Goal: Use online tool/utility: Utilize a website feature to perform a specific function

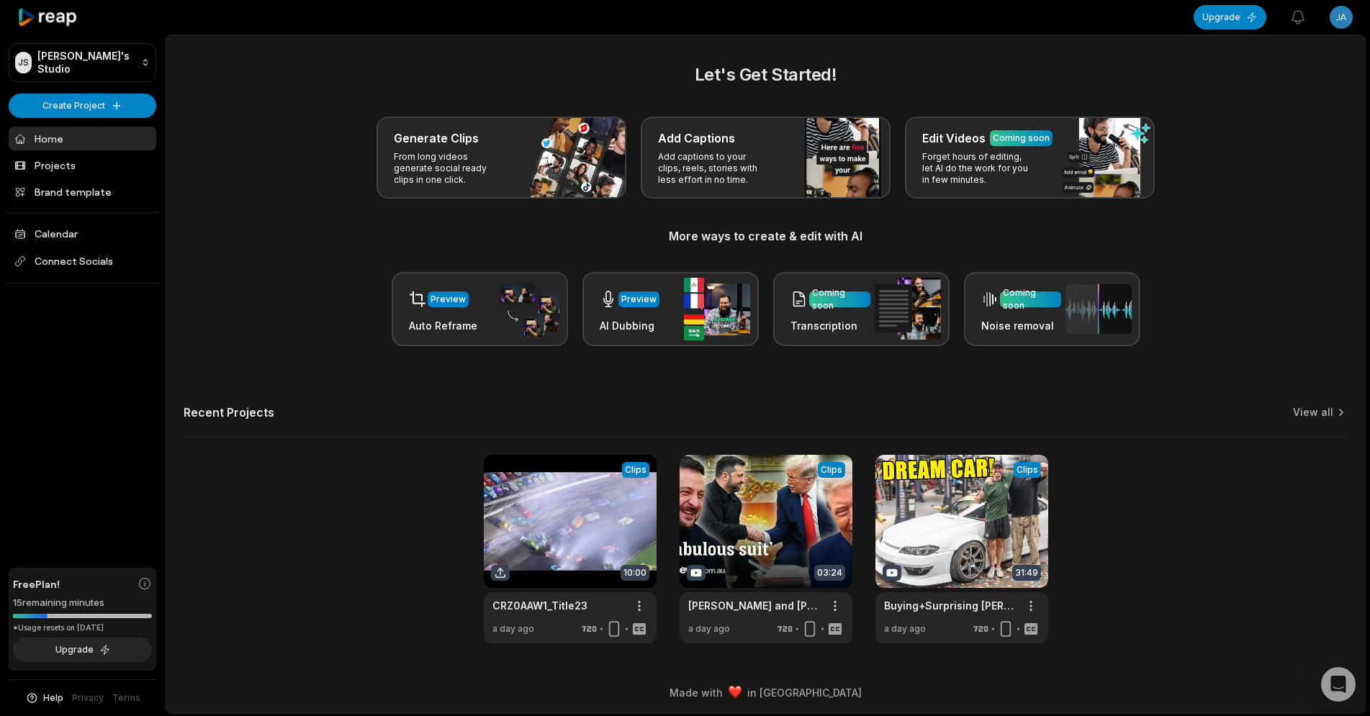
click at [240, 319] on div "Preview Auto Reframe Preview AI Dubbing Coming soon Transcription Coming soon N…" at bounding box center [766, 309] width 1164 height 74
click at [1031, 608] on html "[PERSON_NAME] Studio Create Project Home Projects Brand template Calendar Conne…" at bounding box center [685, 358] width 1370 height 716
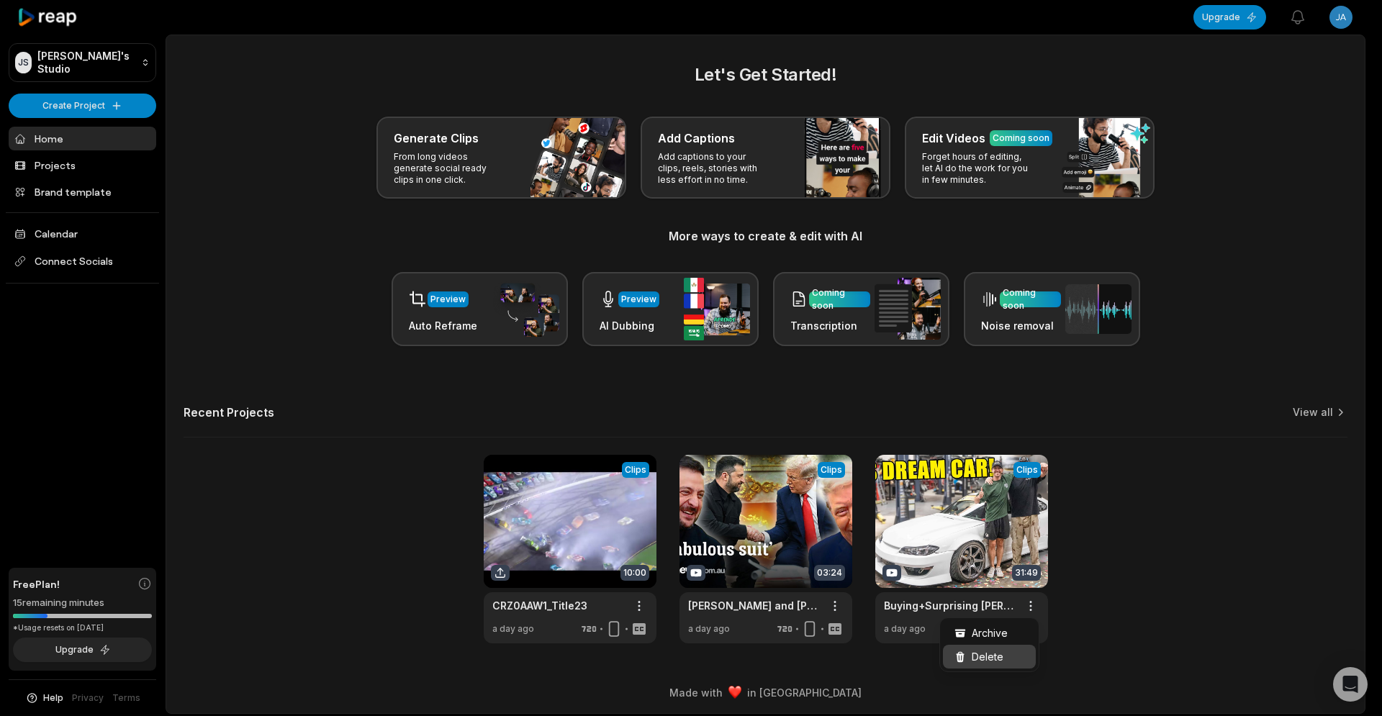
click at [1004, 662] on div "Delete" at bounding box center [989, 657] width 93 height 24
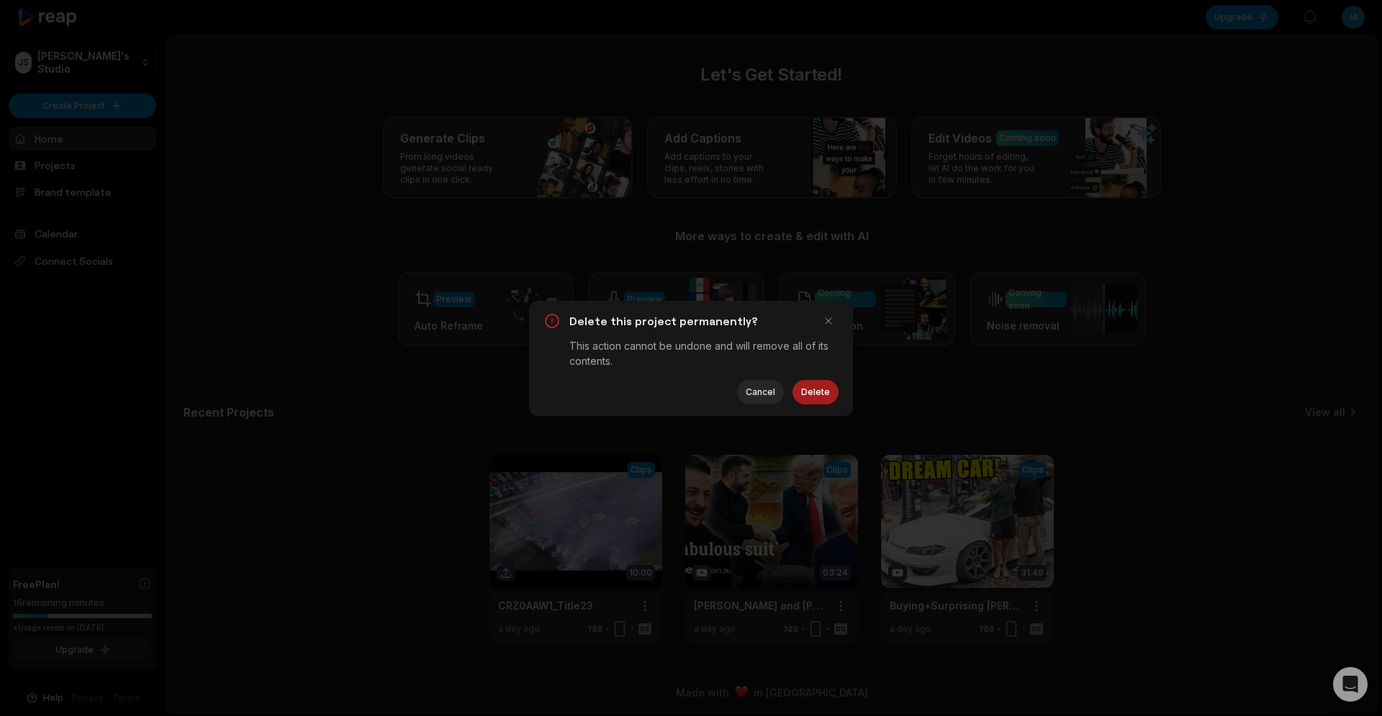
click at [811, 387] on button "Delete" at bounding box center [816, 392] width 46 height 24
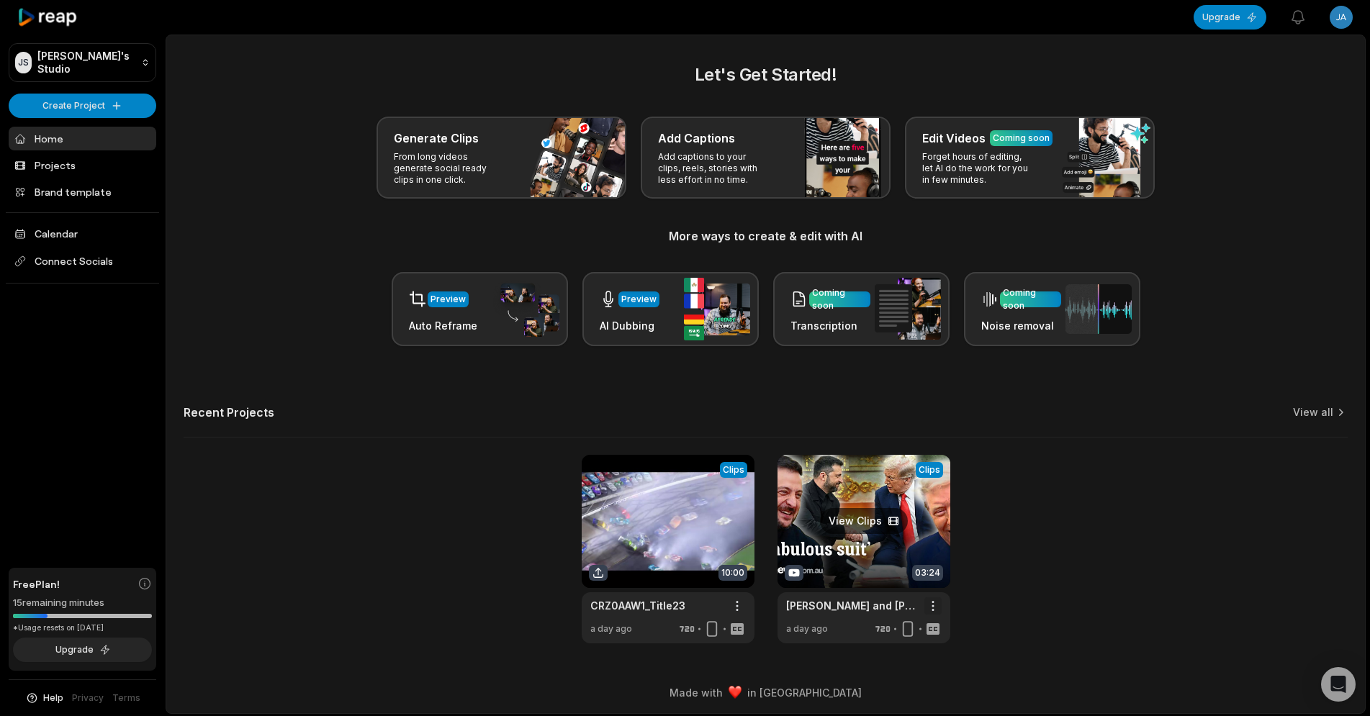
click at [934, 608] on html "[PERSON_NAME] Studio Create Project Home Projects Brand template Calendar Conne…" at bounding box center [685, 358] width 1370 height 716
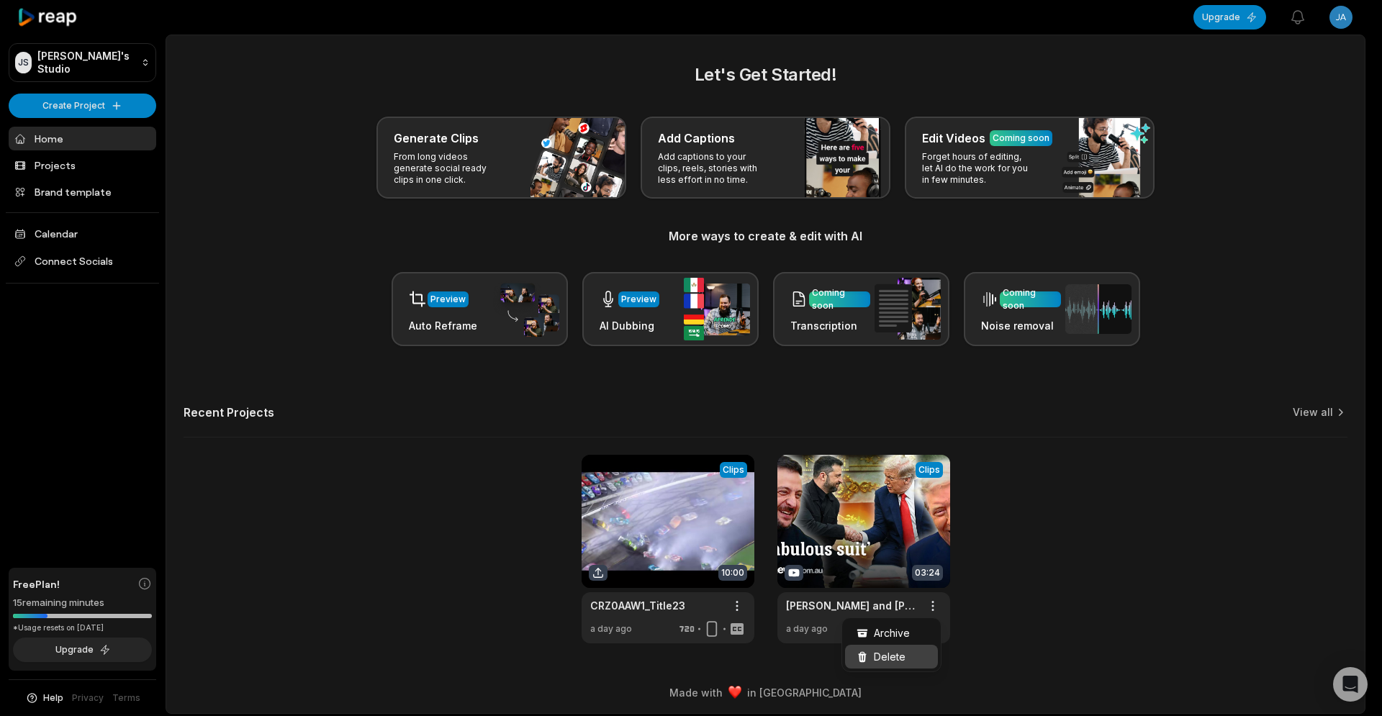
click at [903, 660] on span "Delete" at bounding box center [890, 656] width 32 height 15
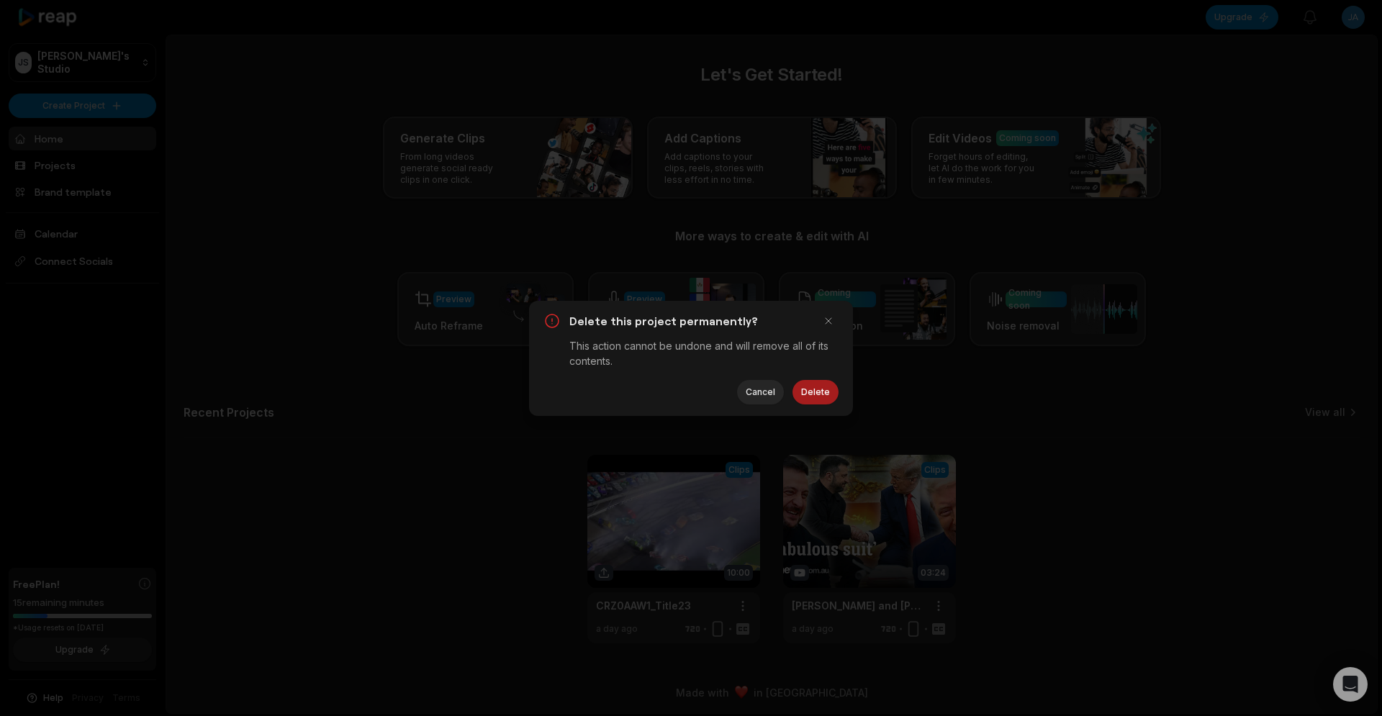
click at [821, 394] on button "Delete" at bounding box center [816, 392] width 46 height 24
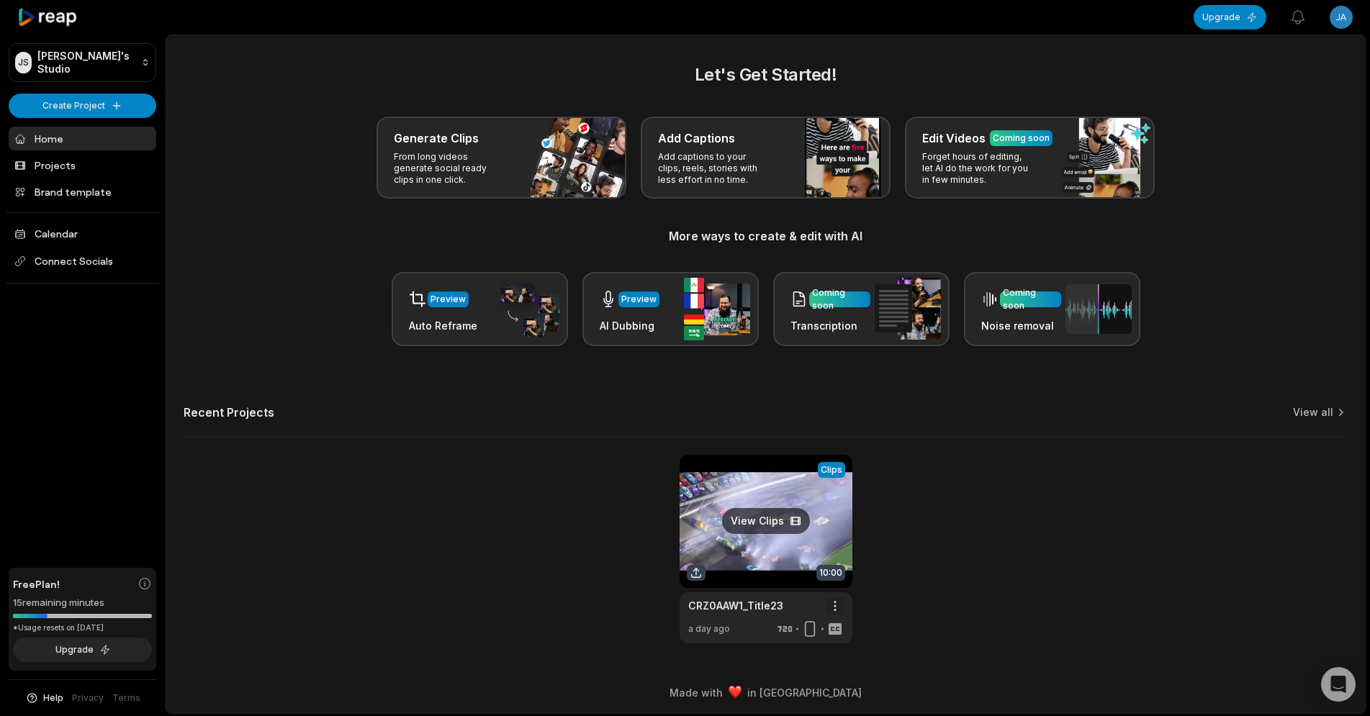
click at [835, 606] on html "[PERSON_NAME] Studio Create Project Home Projects Brand template Calendar Conne…" at bounding box center [685, 358] width 1370 height 716
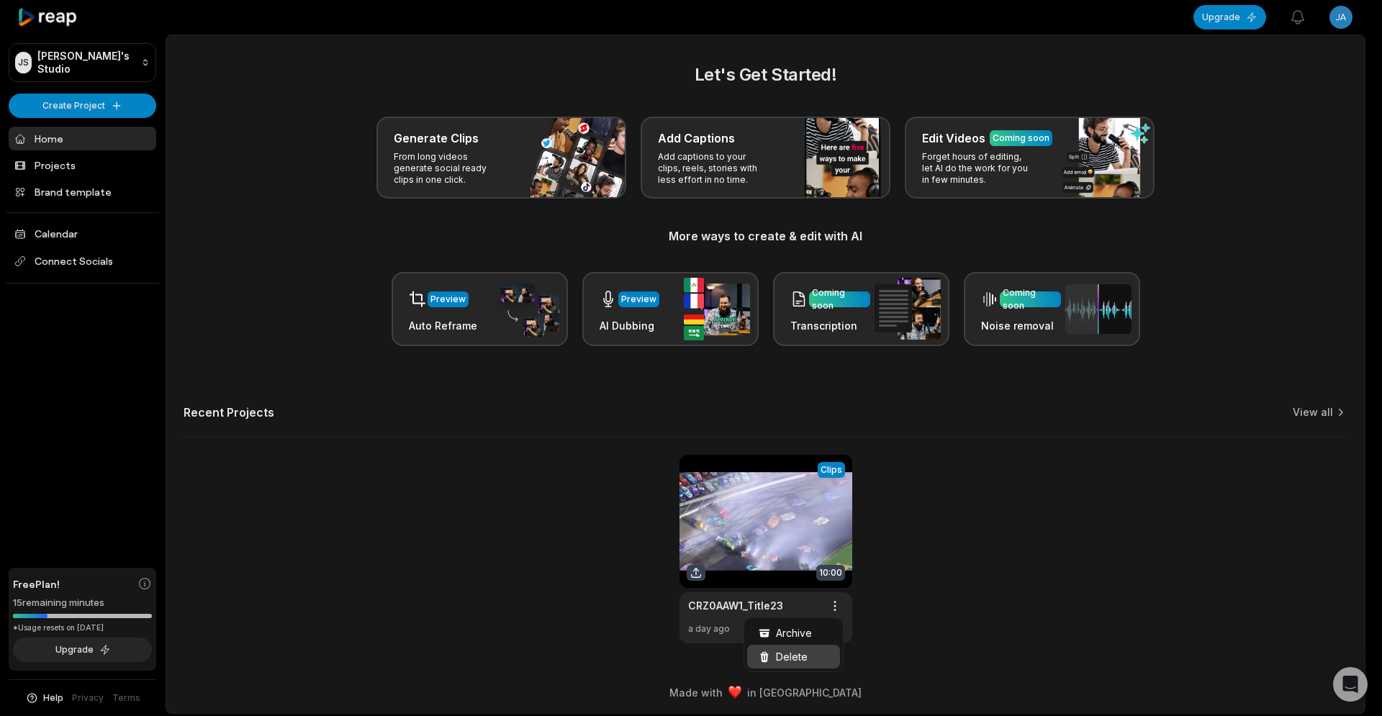
click at [794, 658] on span "Delete" at bounding box center [792, 656] width 32 height 15
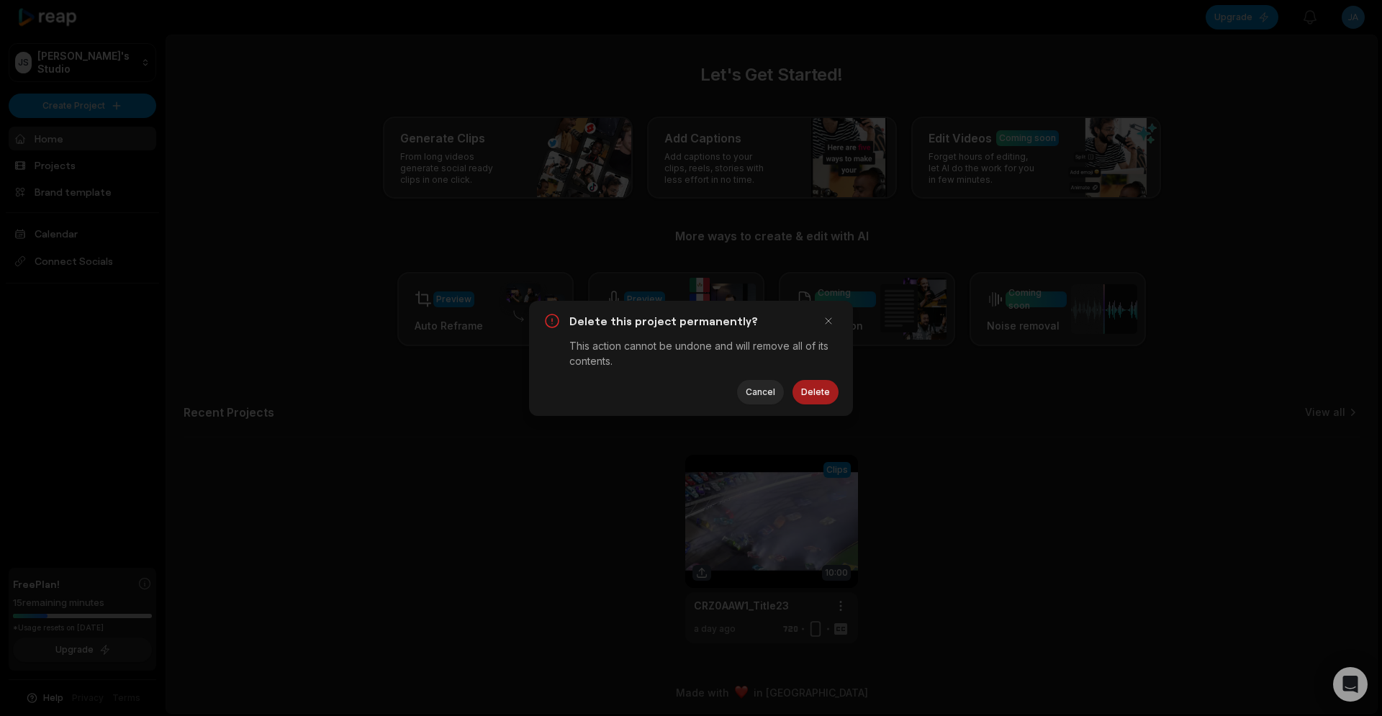
click at [812, 390] on button "Delete" at bounding box center [816, 392] width 46 height 24
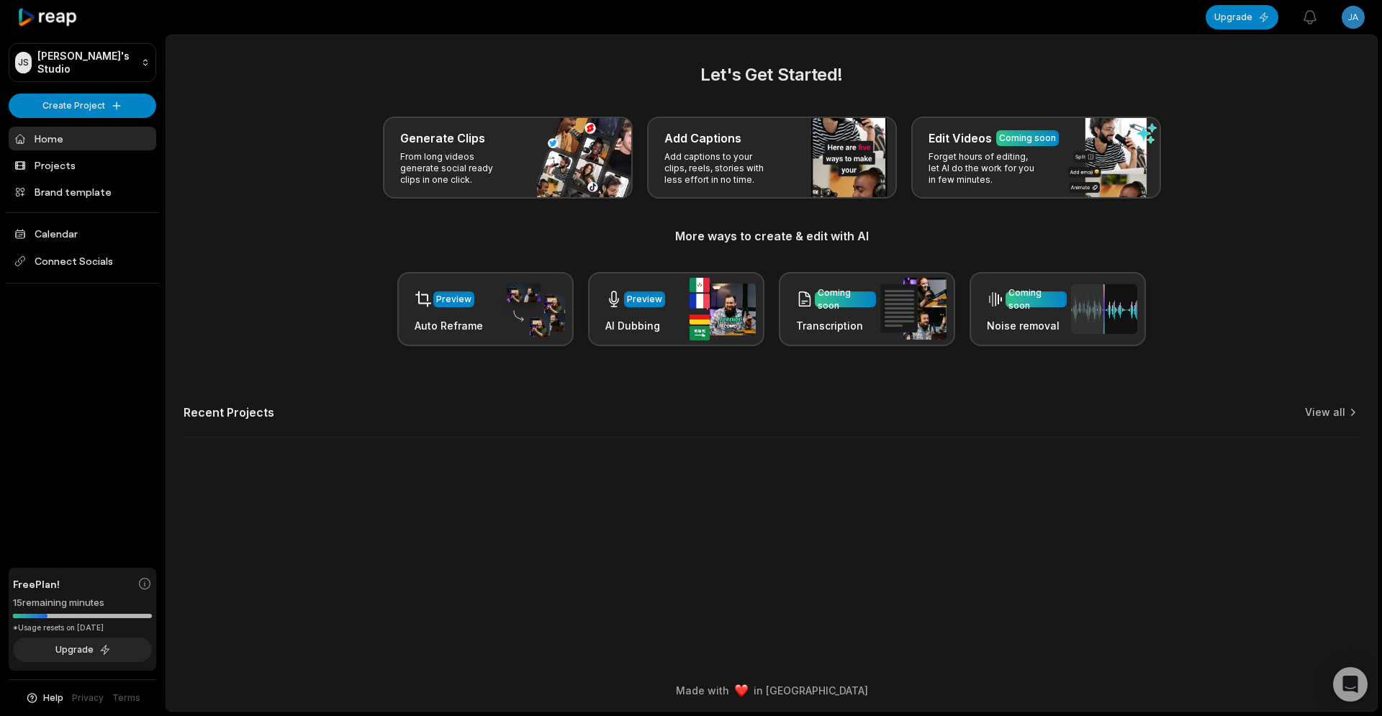
click at [395, 512] on main "Let's Get Started! Generate Clips From long videos generate social ready clips …" at bounding box center [771, 352] width 1211 height 635
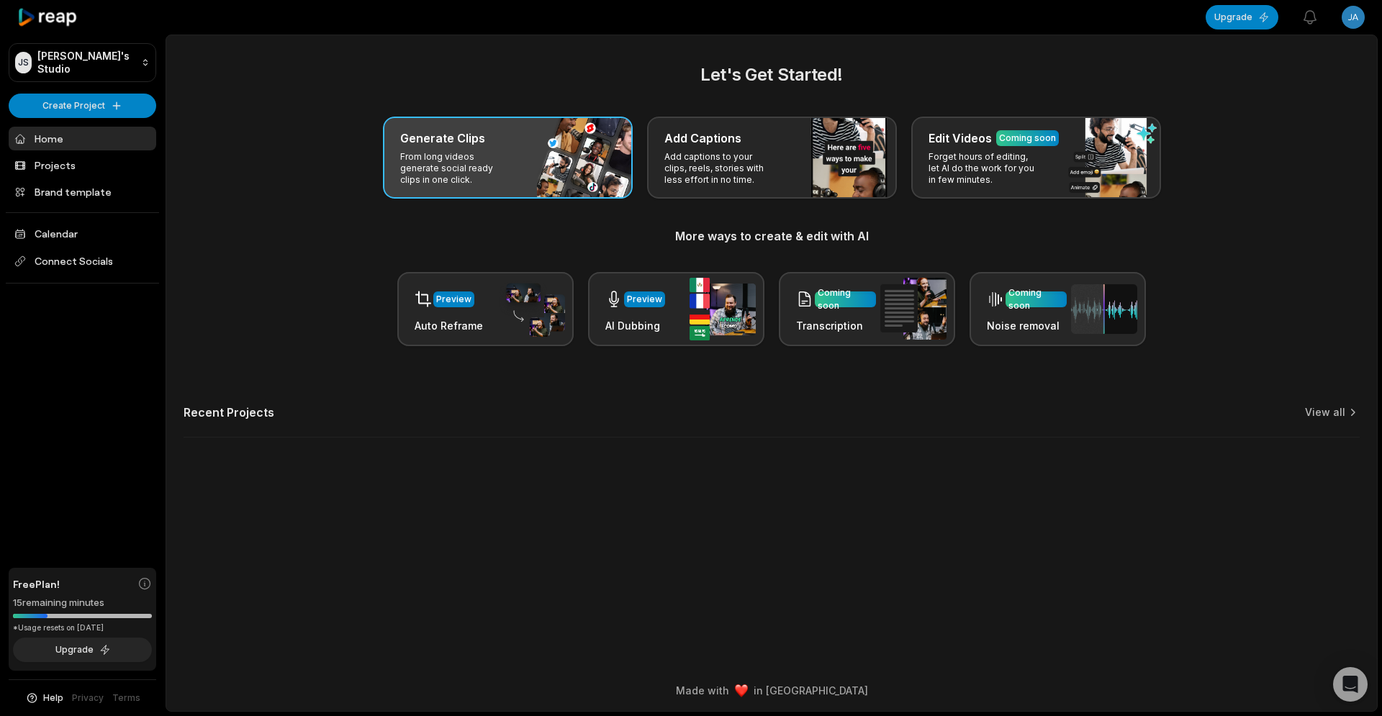
click at [473, 156] on p "From long videos generate social ready clips in one click." at bounding box center [456, 168] width 112 height 35
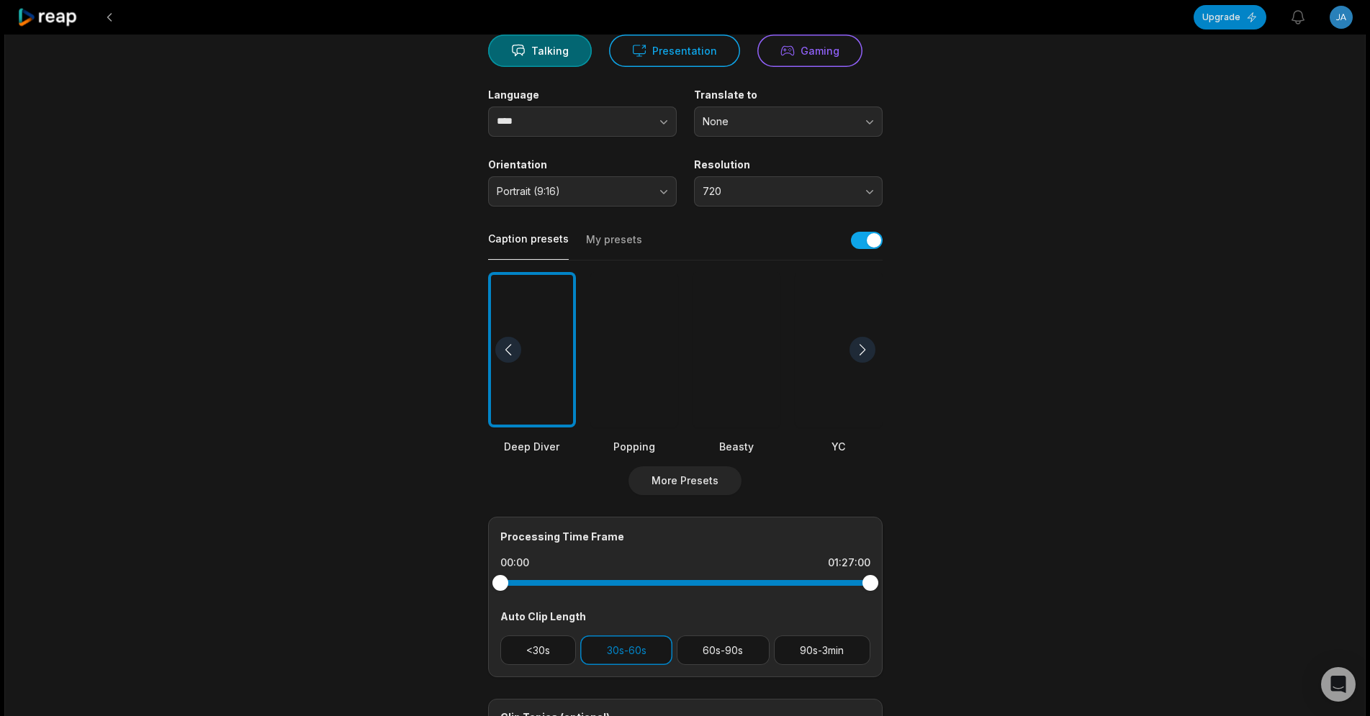
scroll to position [321, 0]
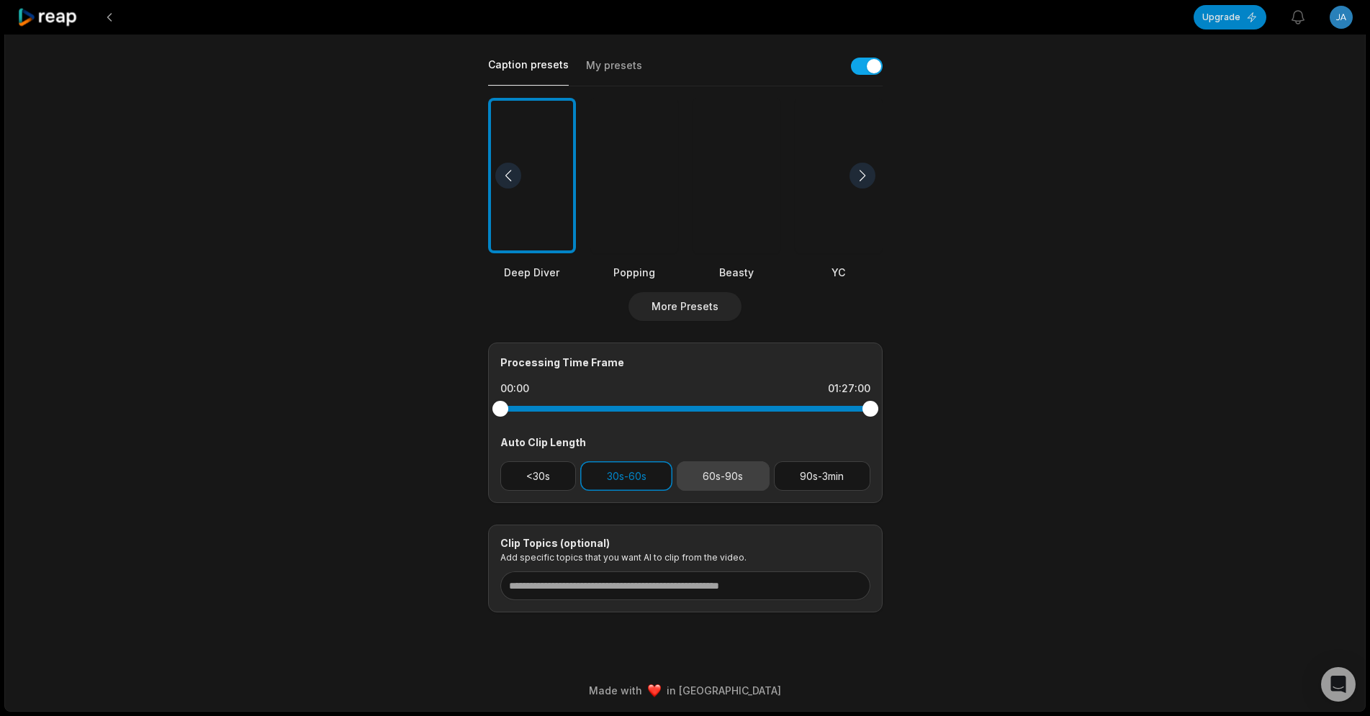
click at [723, 477] on button "60s-90s" at bounding box center [723, 477] width 93 height 30
click at [629, 480] on button "30s-60s" at bounding box center [626, 477] width 92 height 30
click at [742, 177] on div at bounding box center [737, 176] width 88 height 156
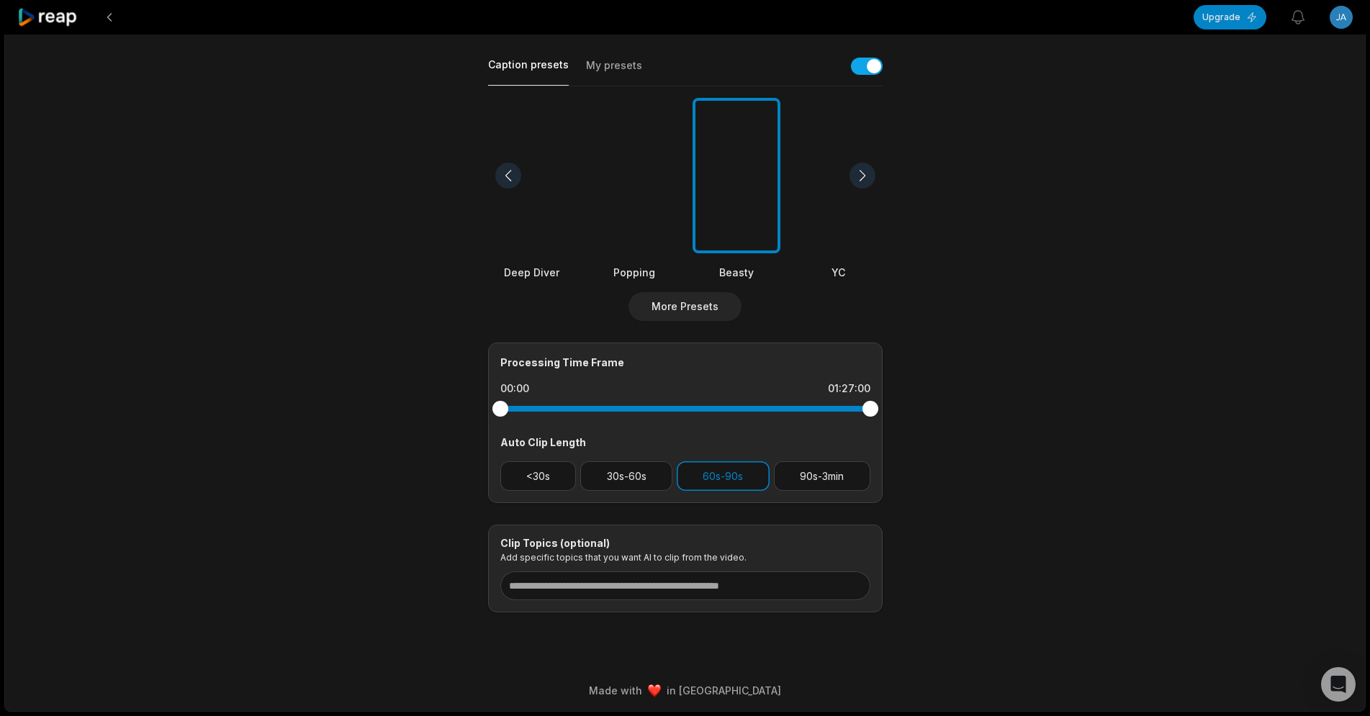
click at [856, 173] on div at bounding box center [863, 176] width 26 height 26
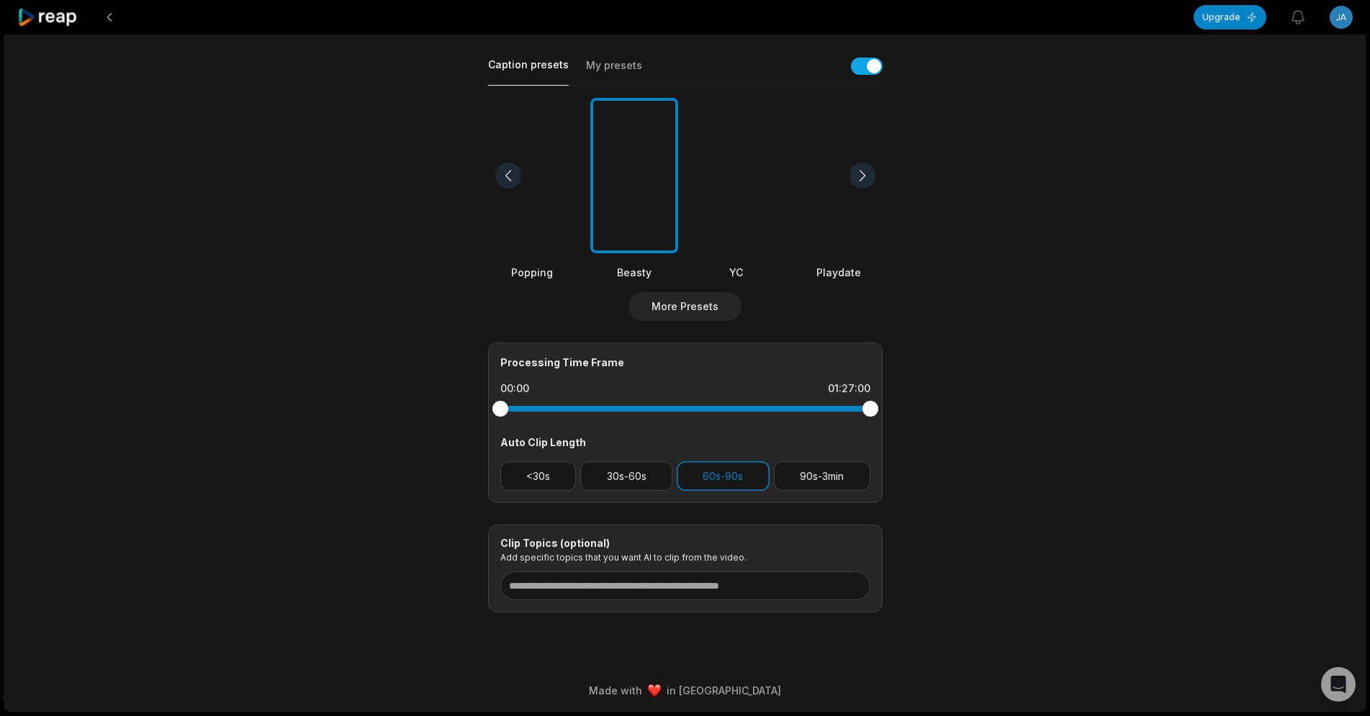
click at [858, 173] on div at bounding box center [863, 176] width 26 height 26
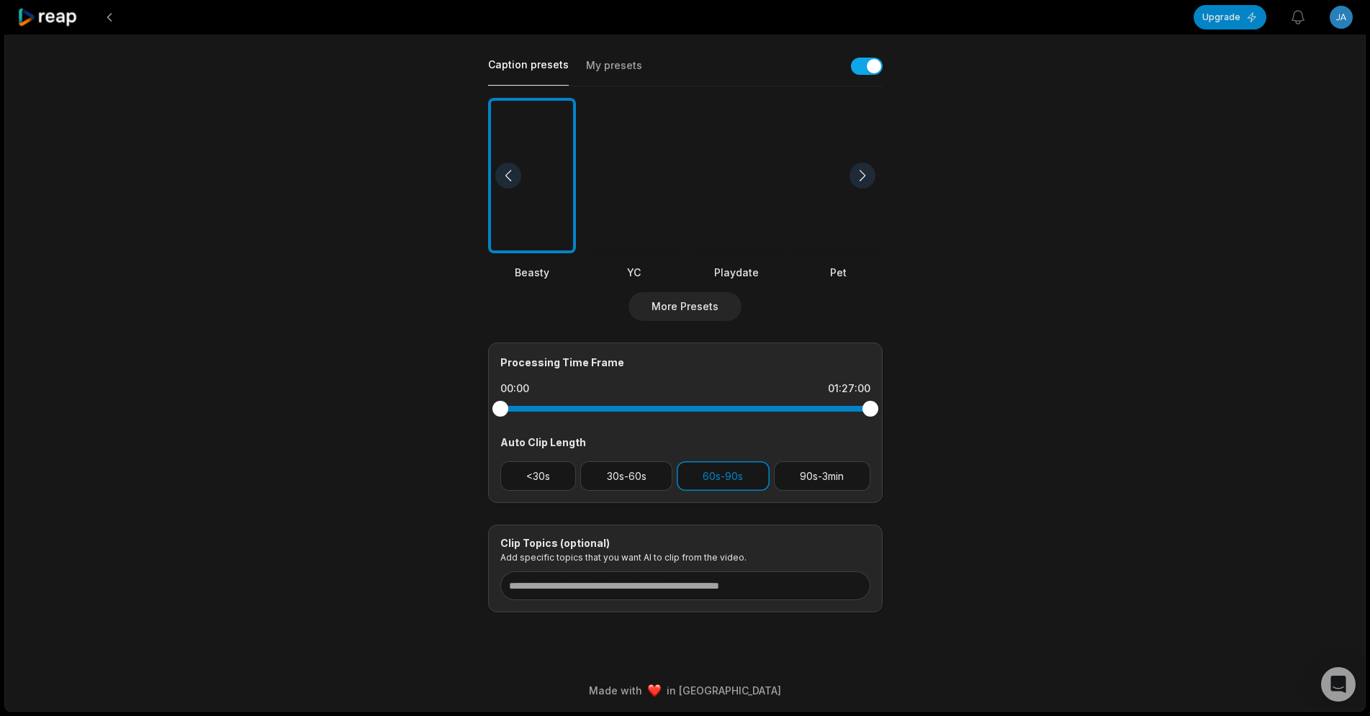
click at [858, 173] on div at bounding box center [863, 176] width 26 height 26
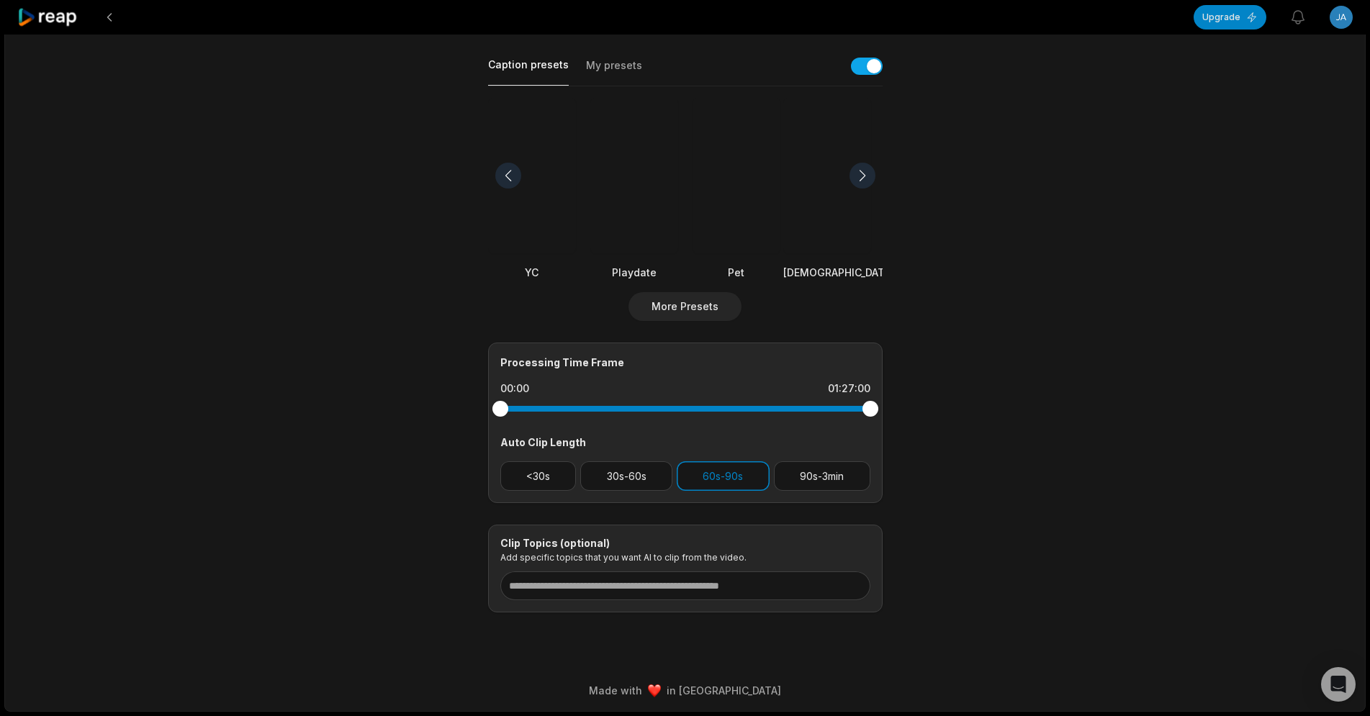
click at [508, 178] on div at bounding box center [508, 176] width 26 height 26
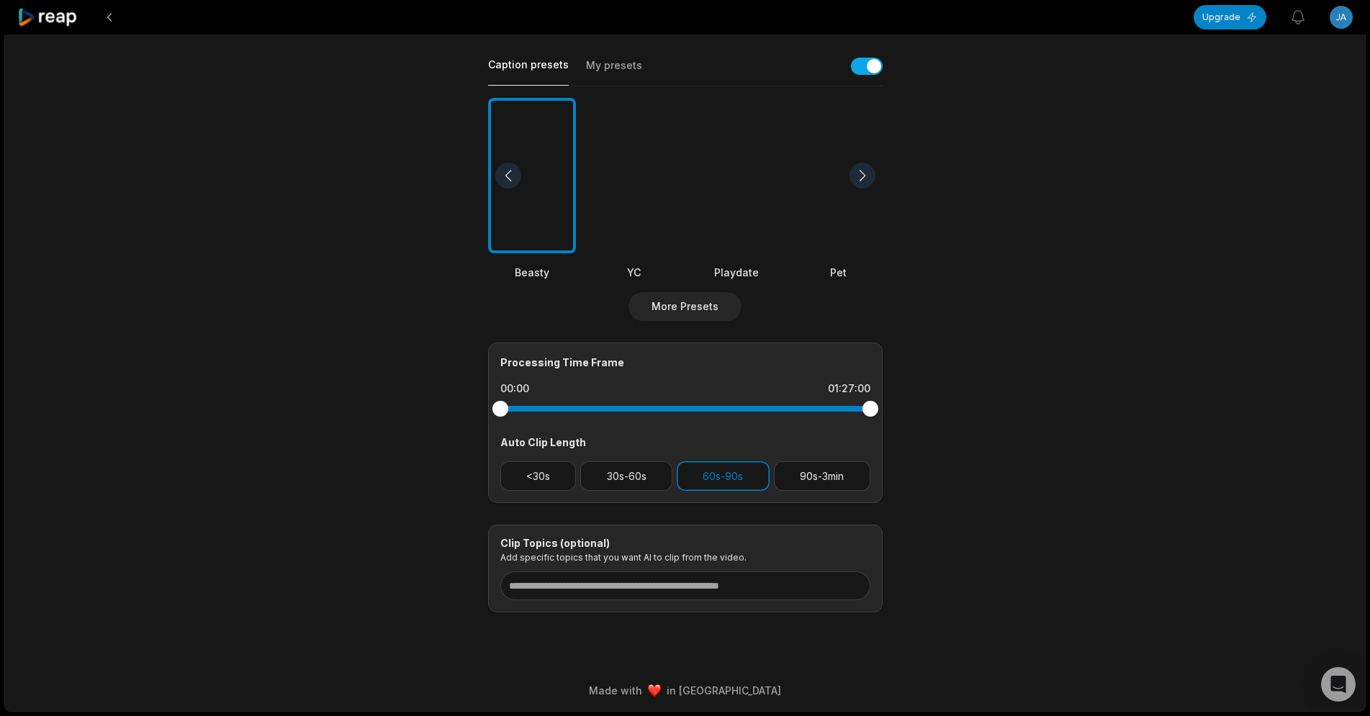
click at [508, 178] on div at bounding box center [508, 176] width 26 height 26
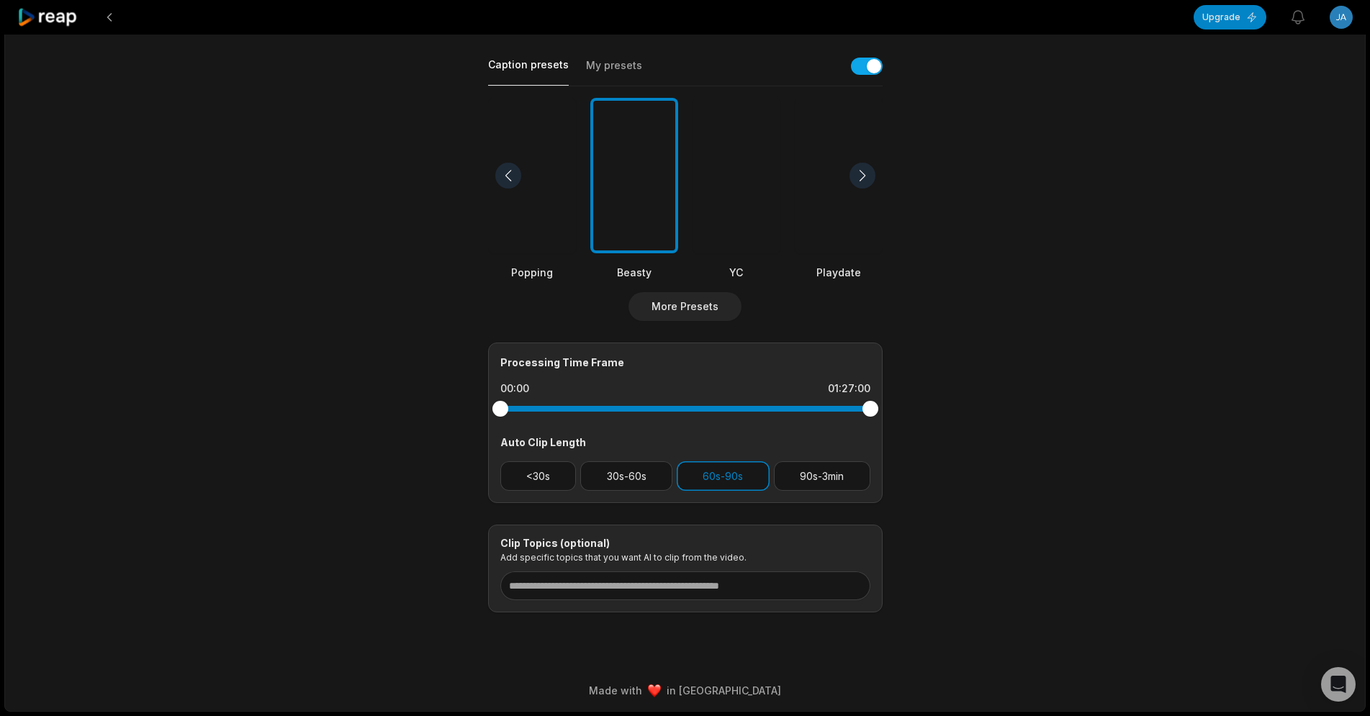
click at [540, 222] on div at bounding box center [532, 176] width 88 height 156
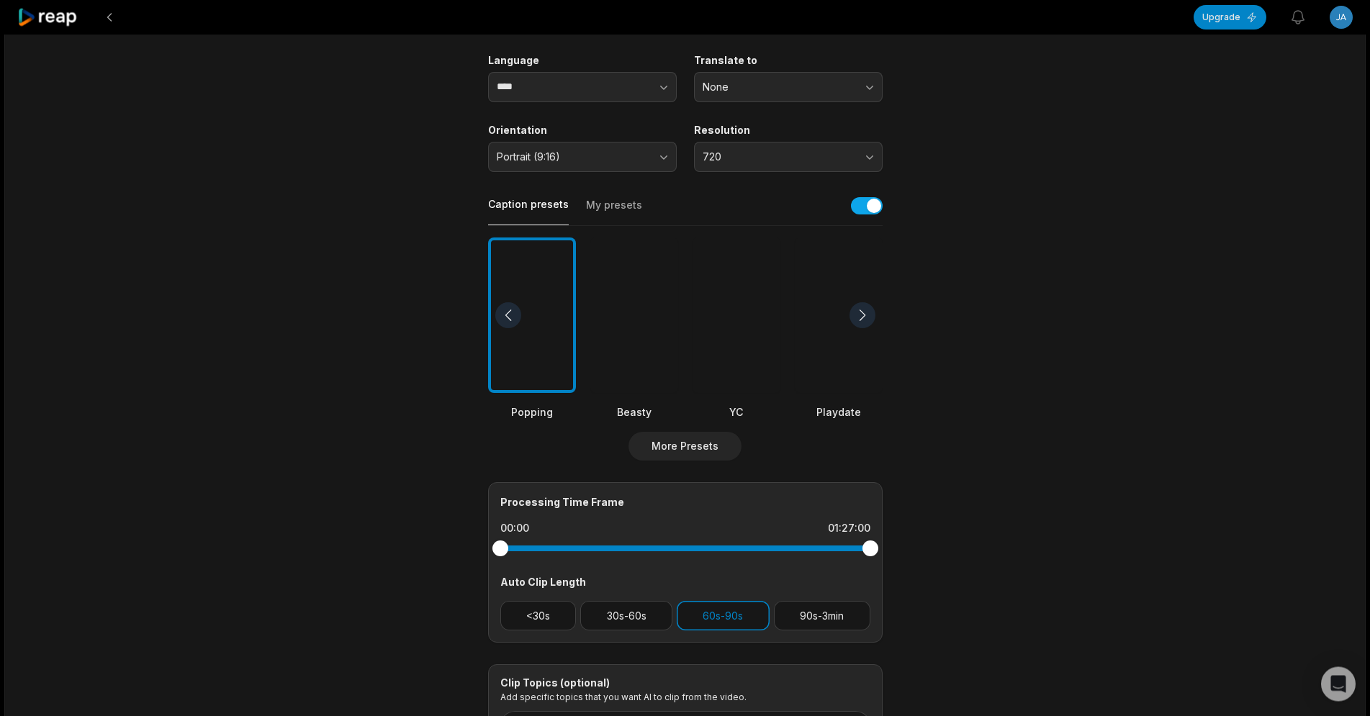
scroll to position [0, 0]
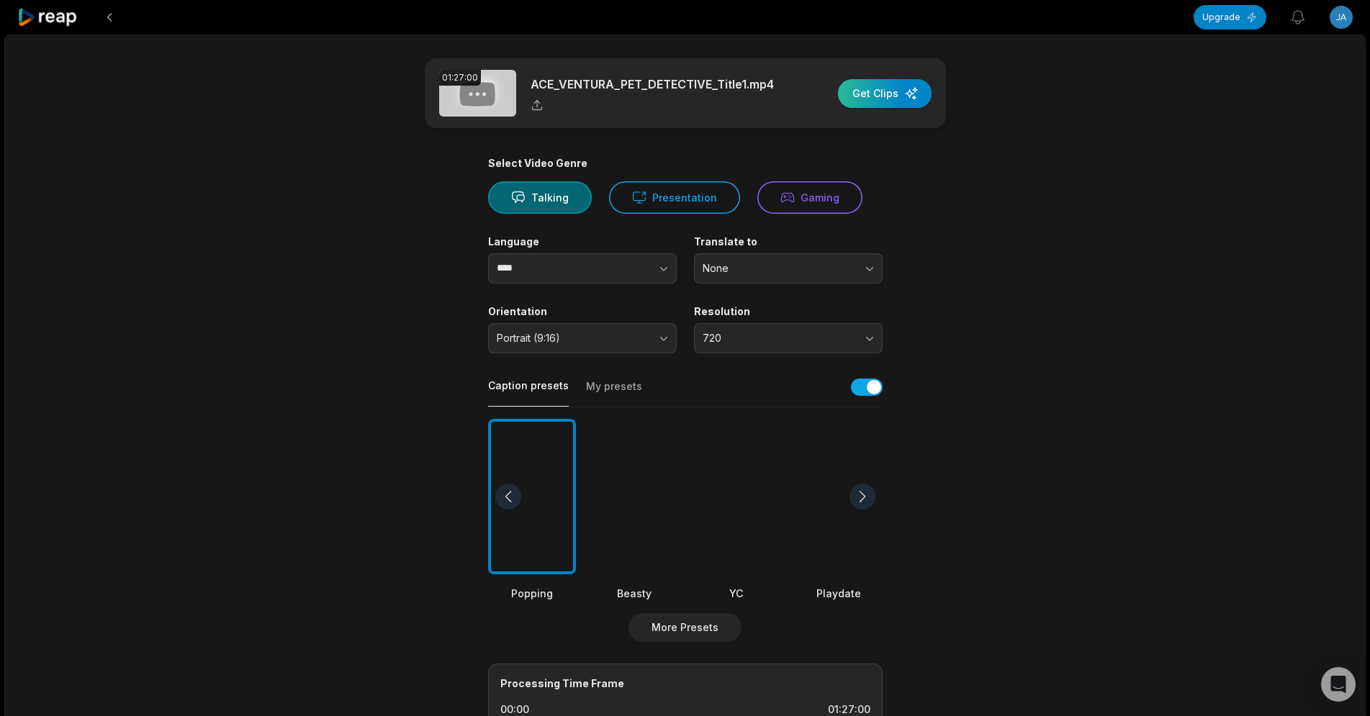
click at [894, 91] on div "button" at bounding box center [885, 93] width 94 height 29
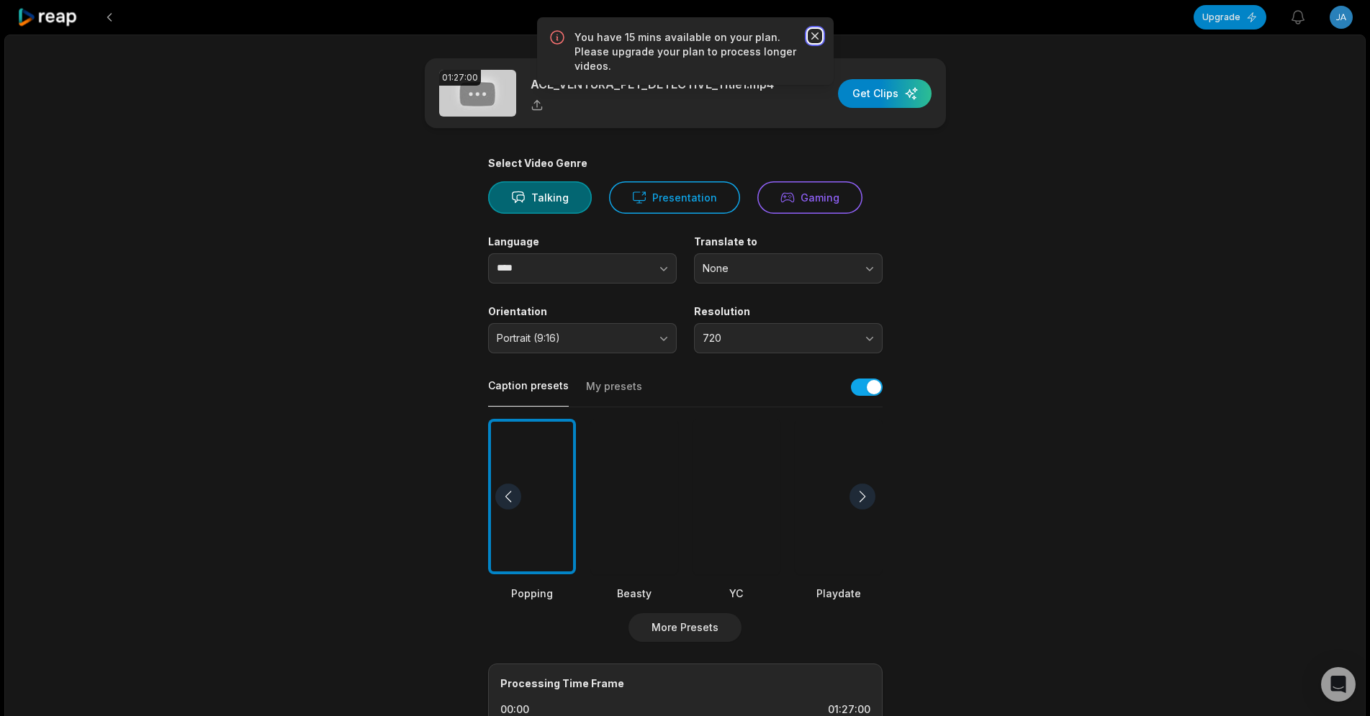
click at [811, 35] on icon "button" at bounding box center [815, 36] width 14 height 14
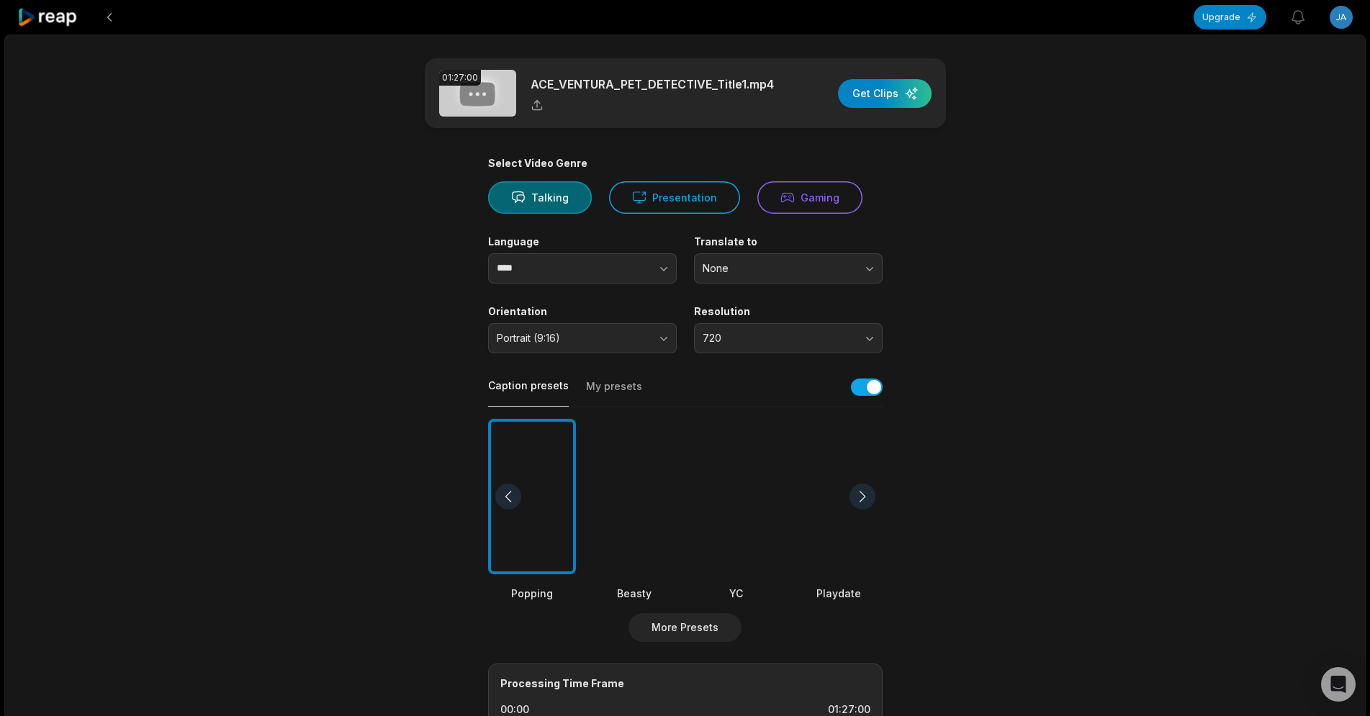
click at [1079, 364] on div "01:27:00 ACE_VENTURA_PET_DETECTIVE_Title1.mp4 Get Clips Select Video Genre Talk…" at bounding box center [685, 534] width 1362 height 999
